Goal: Transaction & Acquisition: Purchase product/service

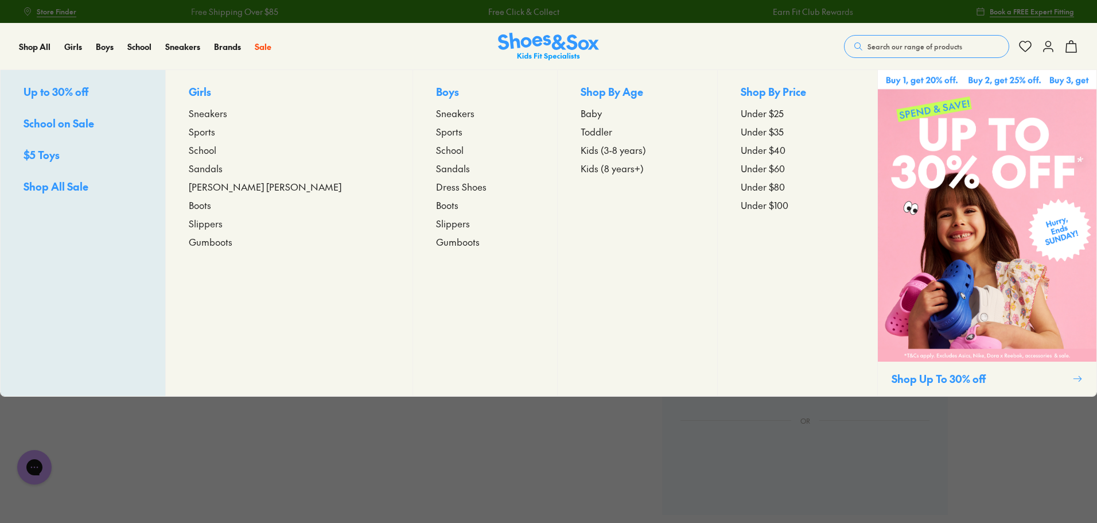
click at [436, 131] on span "Sports" at bounding box center [449, 132] width 26 height 14
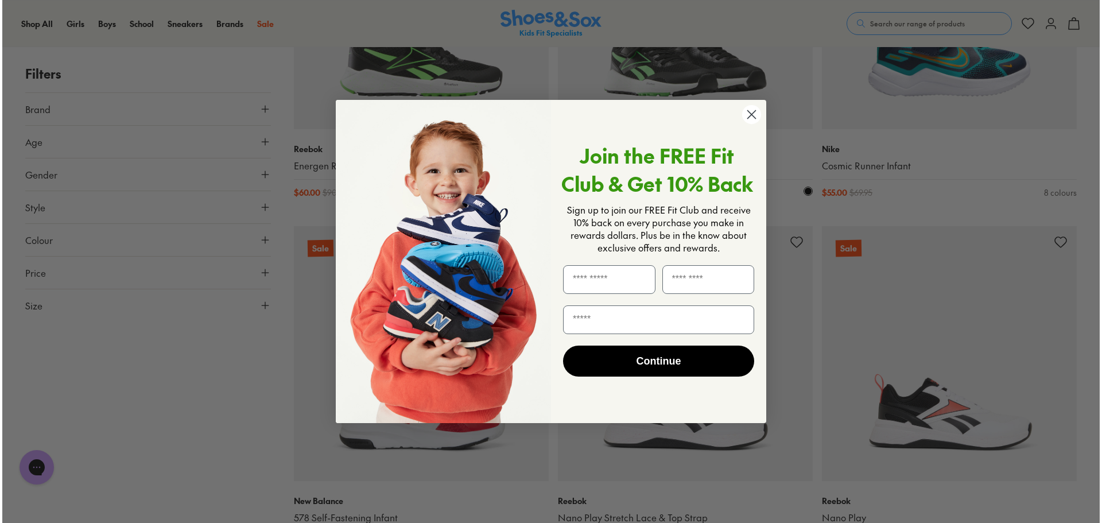
scroll to position [1669, 0]
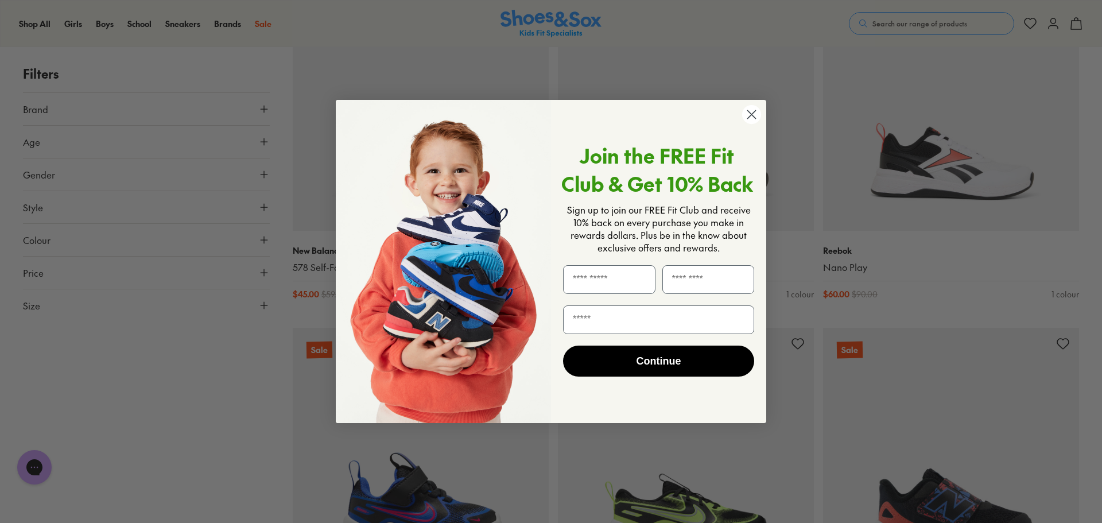
click at [750, 112] on circle "Close dialog" at bounding box center [751, 114] width 19 height 19
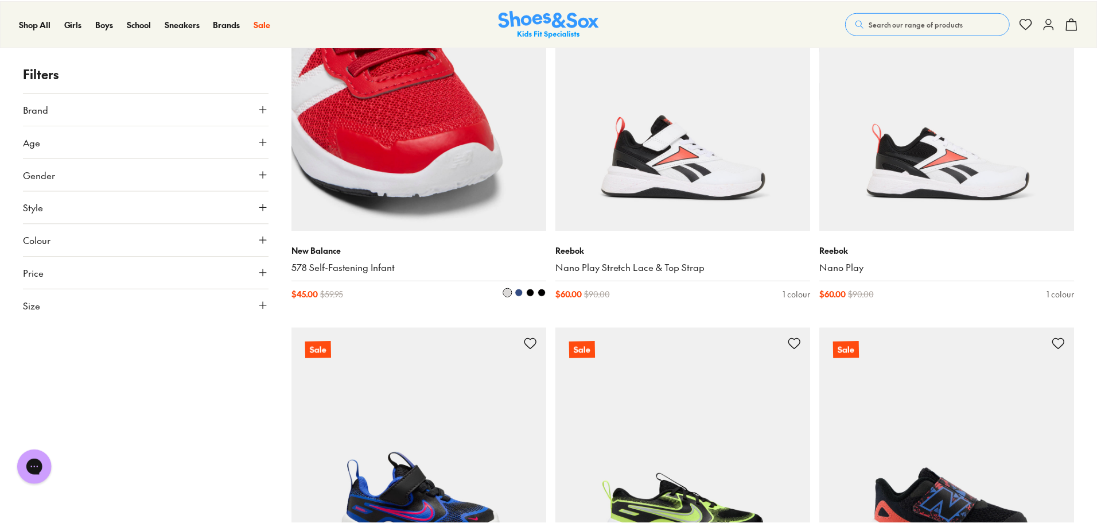
scroll to position [1664, 0]
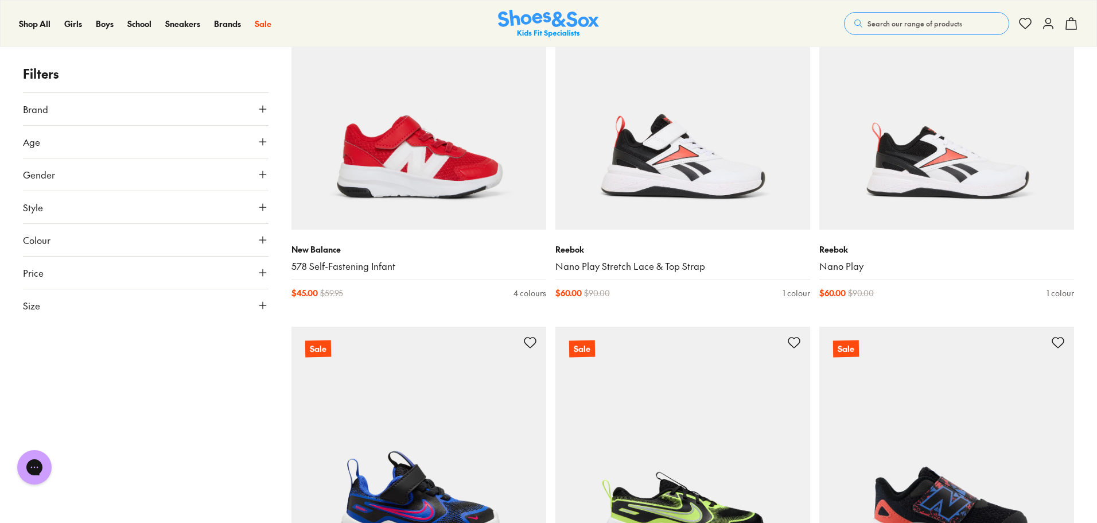
click at [263, 243] on icon at bounding box center [262, 239] width 11 height 11
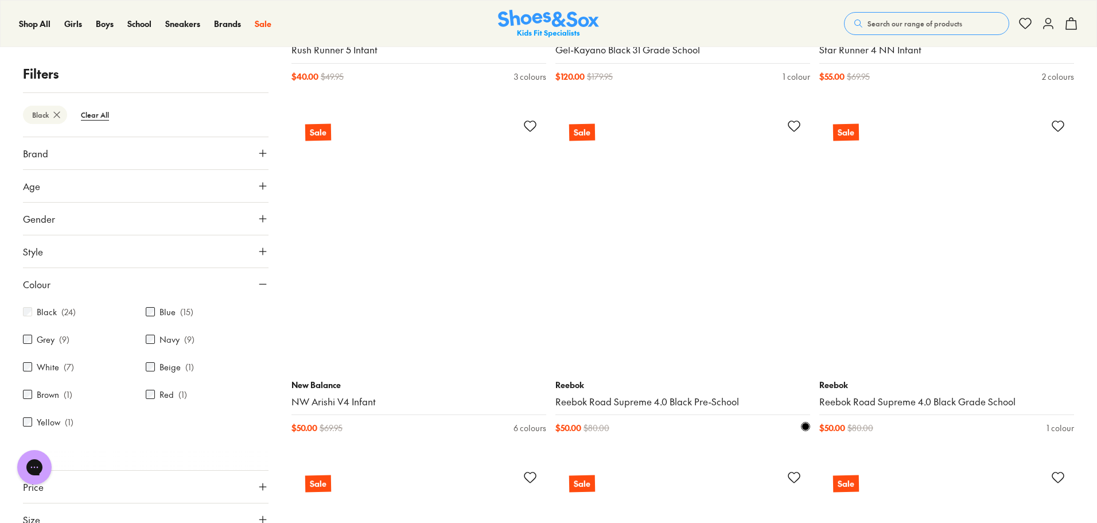
scroll to position [2123, 0]
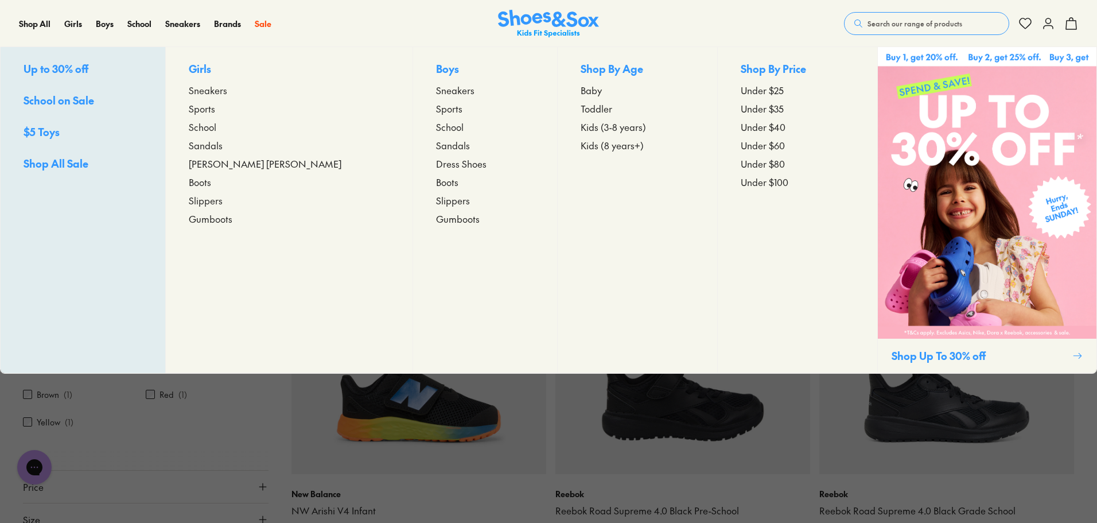
click at [436, 88] on span "Sneakers" at bounding box center [455, 90] width 38 height 14
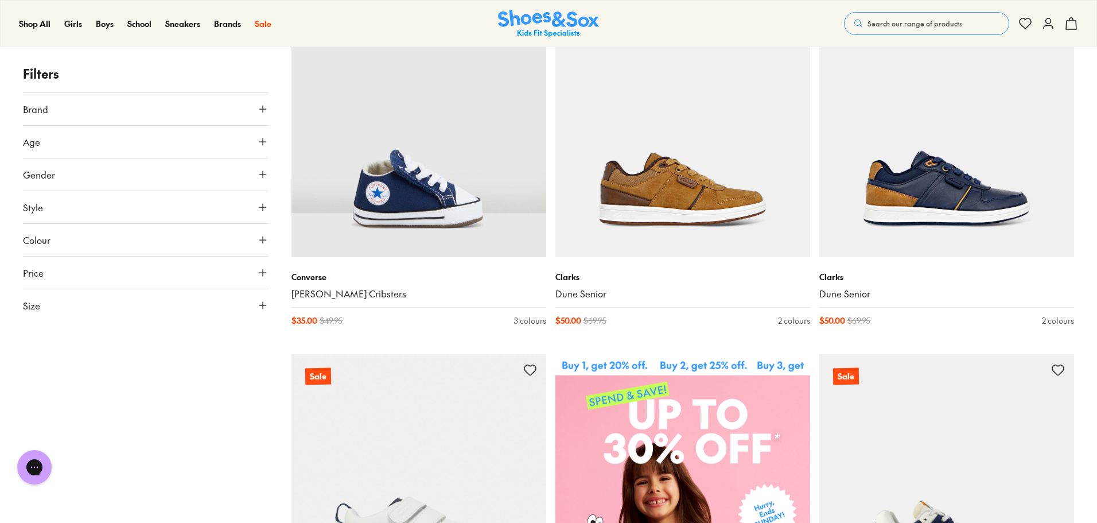
click at [262, 243] on icon at bounding box center [262, 239] width 11 height 11
